Goal: Task Accomplishment & Management: Manage account settings

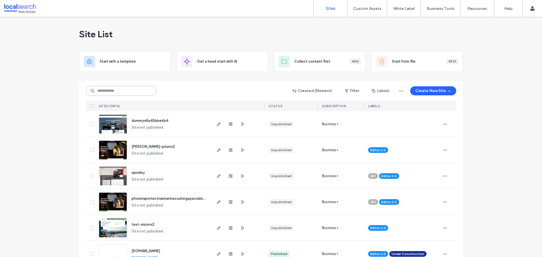
click at [116, 93] on input at bounding box center [121, 91] width 71 height 10
paste input "********"
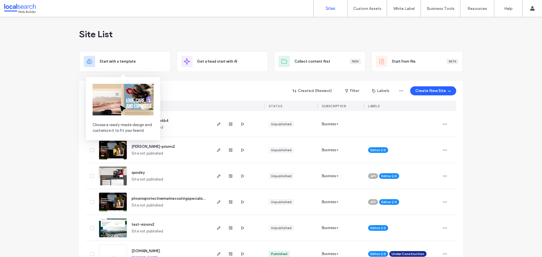
type input "********"
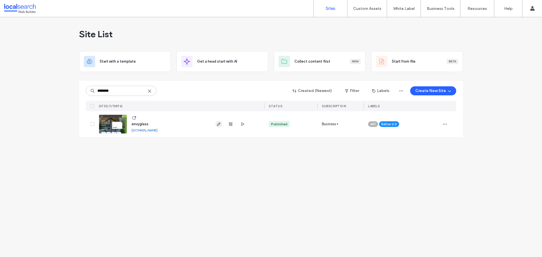
click at [219, 125] on use "button" at bounding box center [218, 124] width 3 height 3
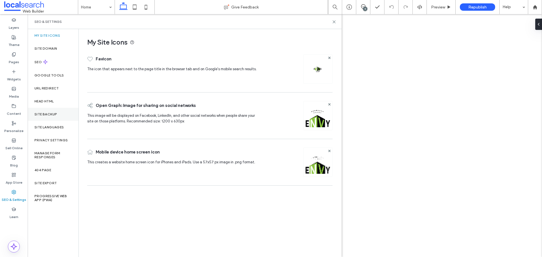
click at [56, 116] on label "Site Backup" at bounding box center [45, 114] width 23 height 4
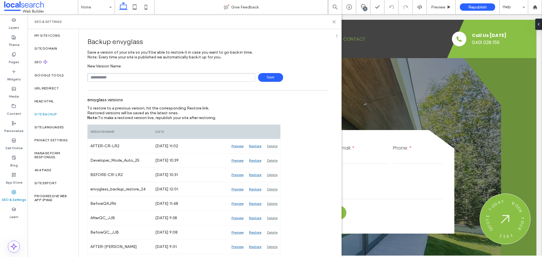
drag, startPoint x: 119, startPoint y: 76, endPoint x: 117, endPoint y: 82, distance: 6.0
click at [119, 76] on input "text" at bounding box center [171, 77] width 168 height 9
type input "**********"
click at [271, 79] on span "Save" at bounding box center [270, 77] width 25 height 9
click at [334, 21] on use at bounding box center [334, 22] width 3 height 3
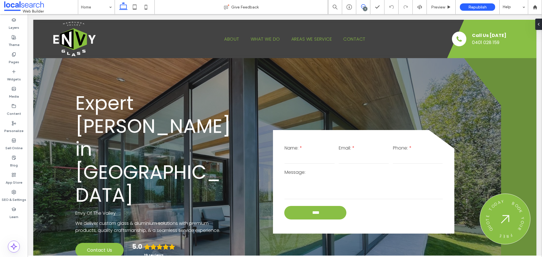
click at [362, 7] on icon at bounding box center [363, 6] width 5 height 5
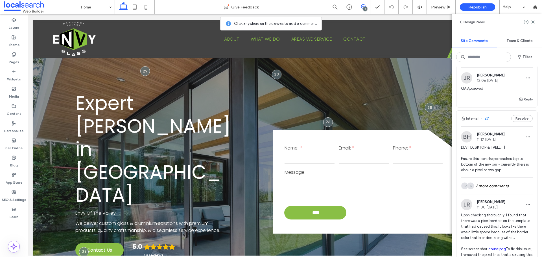
scroll to position [426, 0]
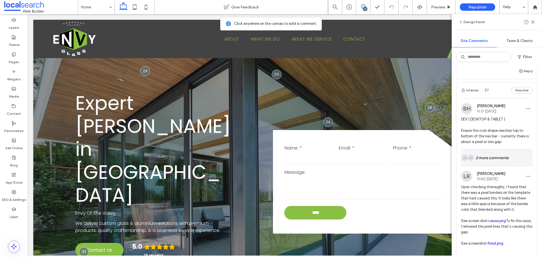
click at [494, 158] on div "LR JR 2 more comments" at bounding box center [497, 158] width 72 height 16
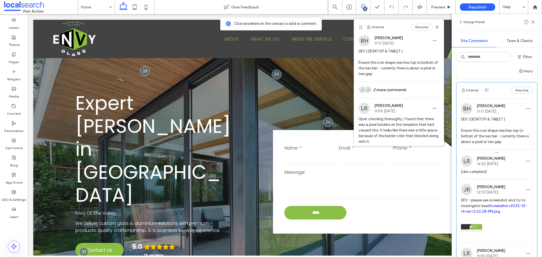
scroll to position [454, 0]
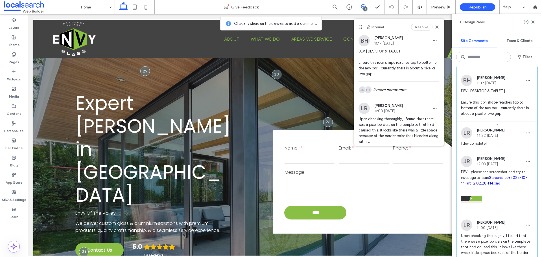
click at [488, 181] on span "DEV - please see screenshot and try to investigate issue Screenshot+2025-10-14+…" at bounding box center [497, 177] width 72 height 17
click at [489, 184] on link "Screenshot+2025-10-14+at+2.02.28-PM.png" at bounding box center [494, 181] width 66 height 10
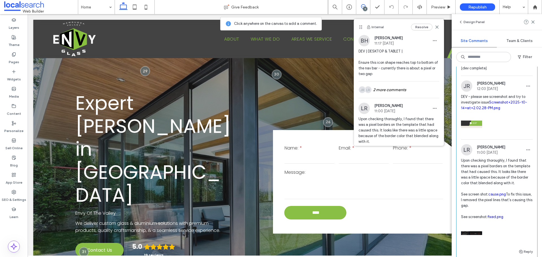
scroll to position [539, 0]
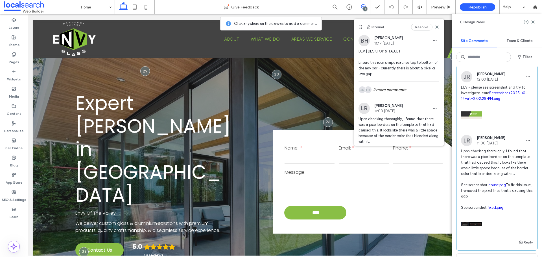
click at [502, 187] on link "cause.png" at bounding box center [498, 185] width 18 height 4
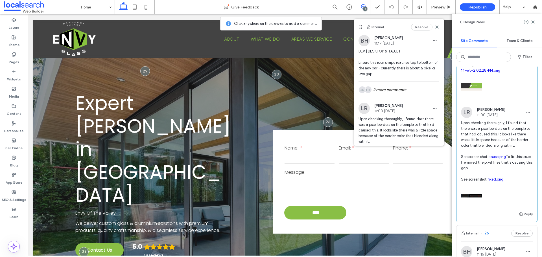
click at [497, 182] on link "fixed.png" at bounding box center [496, 179] width 16 height 4
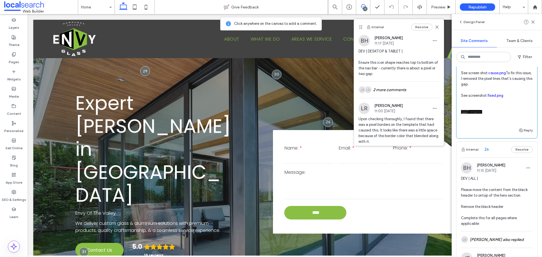
scroll to position [652, 0]
click at [438, 5] on span "Preview" at bounding box center [438, 7] width 14 height 5
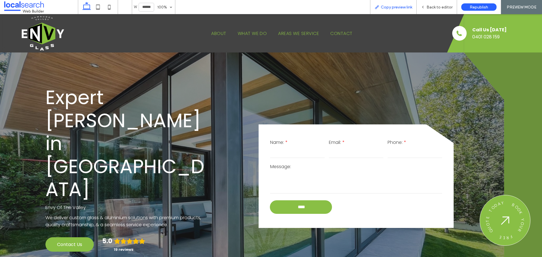
click at [397, 6] on span "Copy preview link" at bounding box center [396, 7] width 31 height 5
click at [436, 10] on div "Back to editor" at bounding box center [437, 7] width 40 height 14
drag, startPoint x: 438, startPoint y: 8, endPoint x: 395, endPoint y: 14, distance: 43.5
click at [438, 8] on span "Back to editor" at bounding box center [440, 7] width 26 height 5
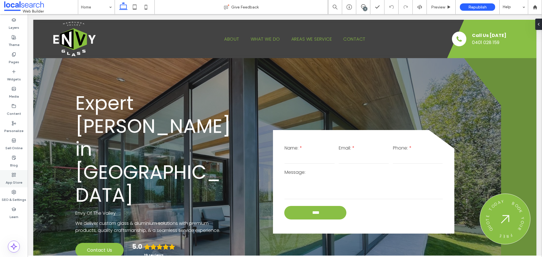
drag, startPoint x: 16, startPoint y: 197, endPoint x: 2, endPoint y: 184, distance: 18.8
click at [16, 197] on label "SEO & Settings" at bounding box center [14, 199] width 25 height 8
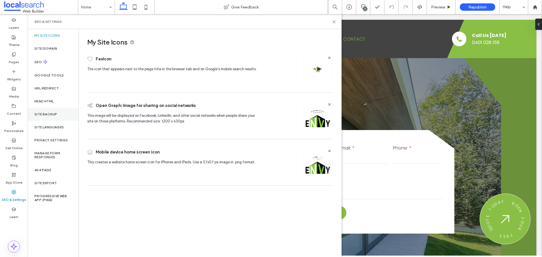
click at [56, 117] on div "Site Backup" at bounding box center [53, 114] width 51 height 13
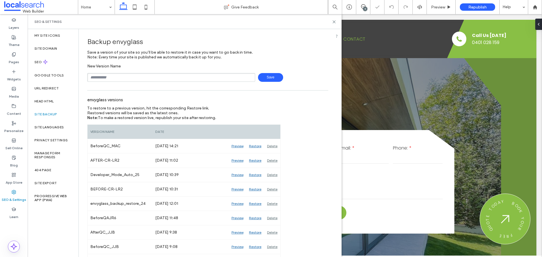
click at [142, 77] on input "text" at bounding box center [171, 77] width 168 height 9
type input "**********"
click at [267, 80] on span "Save" at bounding box center [270, 77] width 25 height 9
